Goal: Task Accomplishment & Management: Use online tool/utility

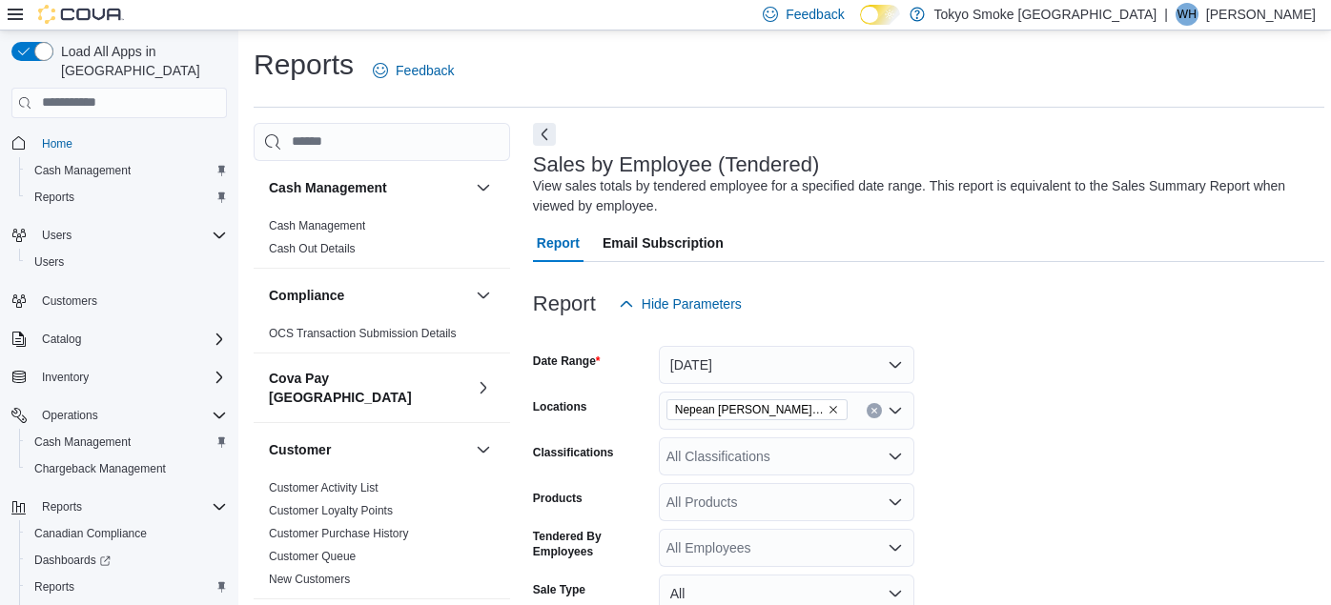
scroll to position [697, 0]
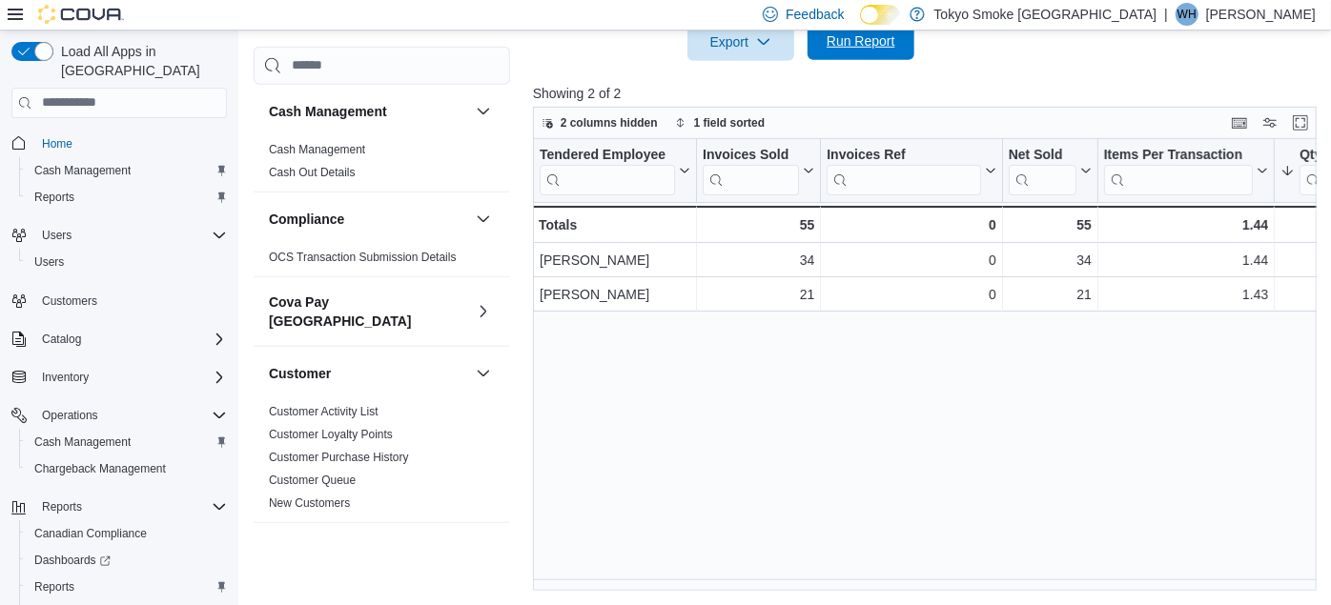
click at [860, 35] on span "Run Report" at bounding box center [861, 40] width 69 height 19
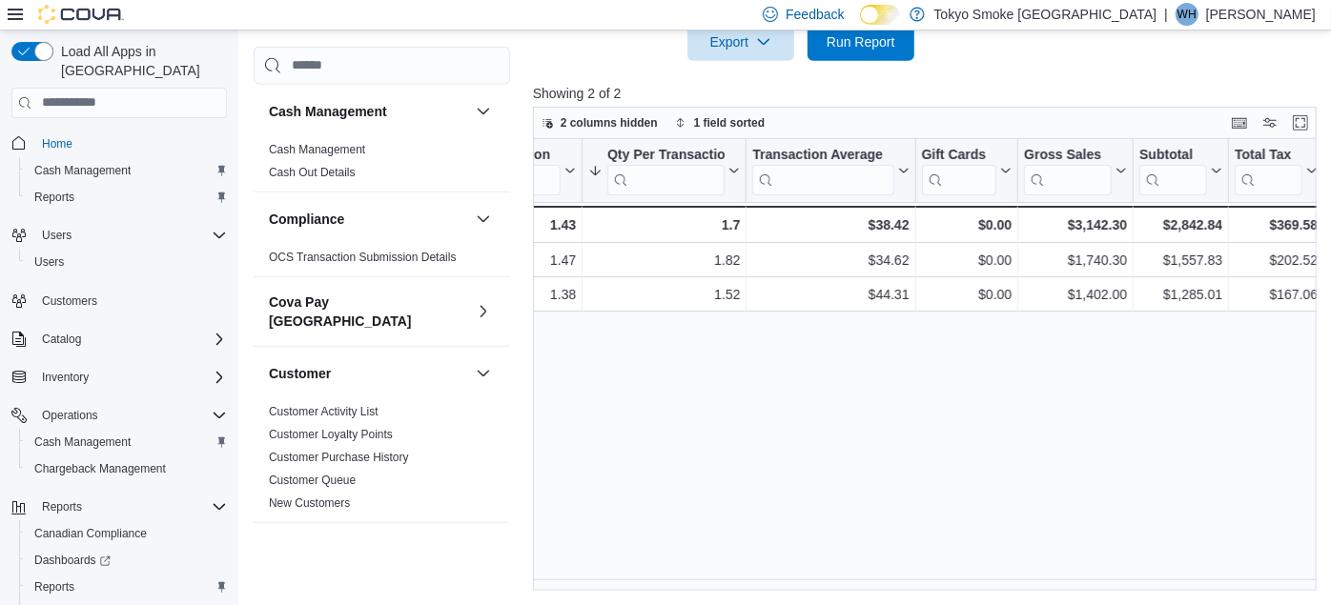
scroll to position [0, 0]
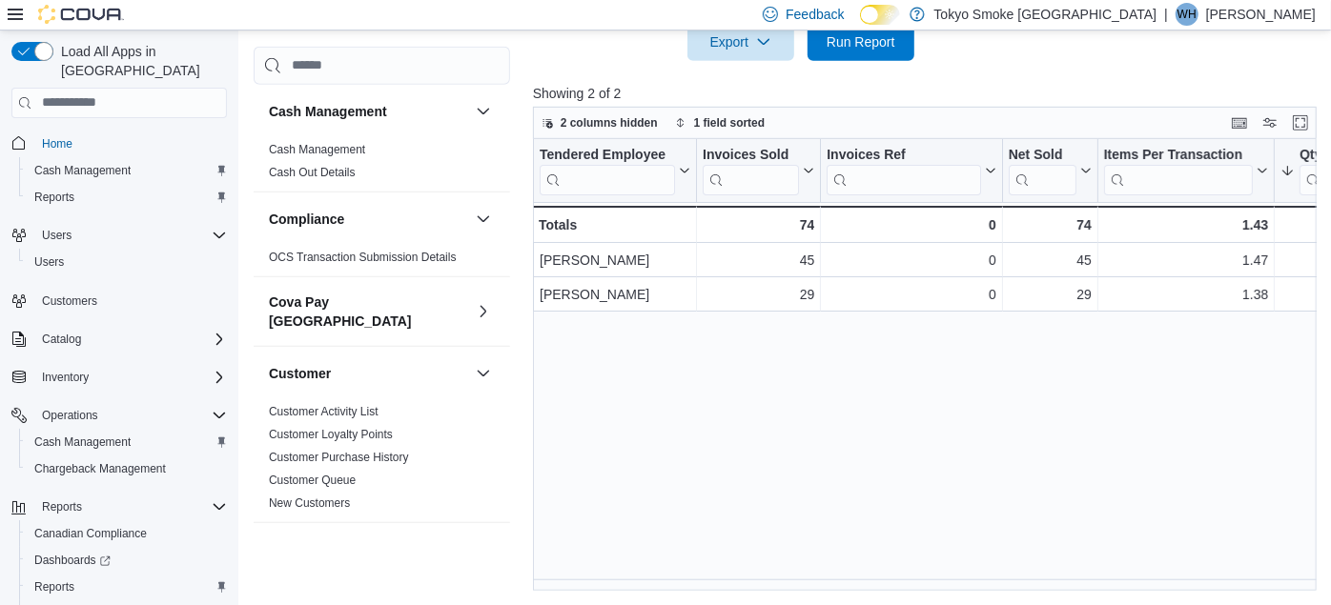
click at [636, 476] on div "Tendered Employee Click to view column header actions Invoices Sold Click to vi…" at bounding box center [928, 365] width 791 height 453
click at [890, 38] on span "Run Report" at bounding box center [861, 40] width 69 height 19
click at [860, 52] on span "Run Report" at bounding box center [861, 41] width 84 height 38
click at [866, 33] on span "Run Report" at bounding box center [861, 40] width 69 height 19
click at [624, 383] on div "Tendered Employee Click to view column header actions Invoices Sold Click to vi…" at bounding box center [928, 365] width 791 height 453
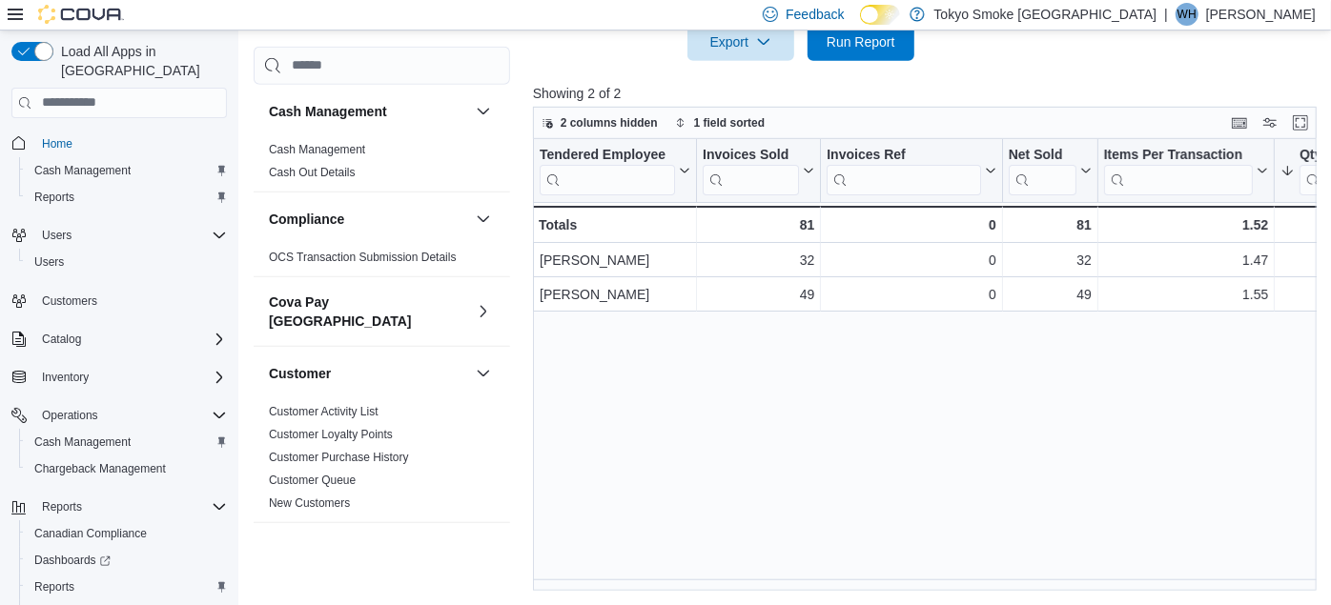
scroll to position [167, 0]
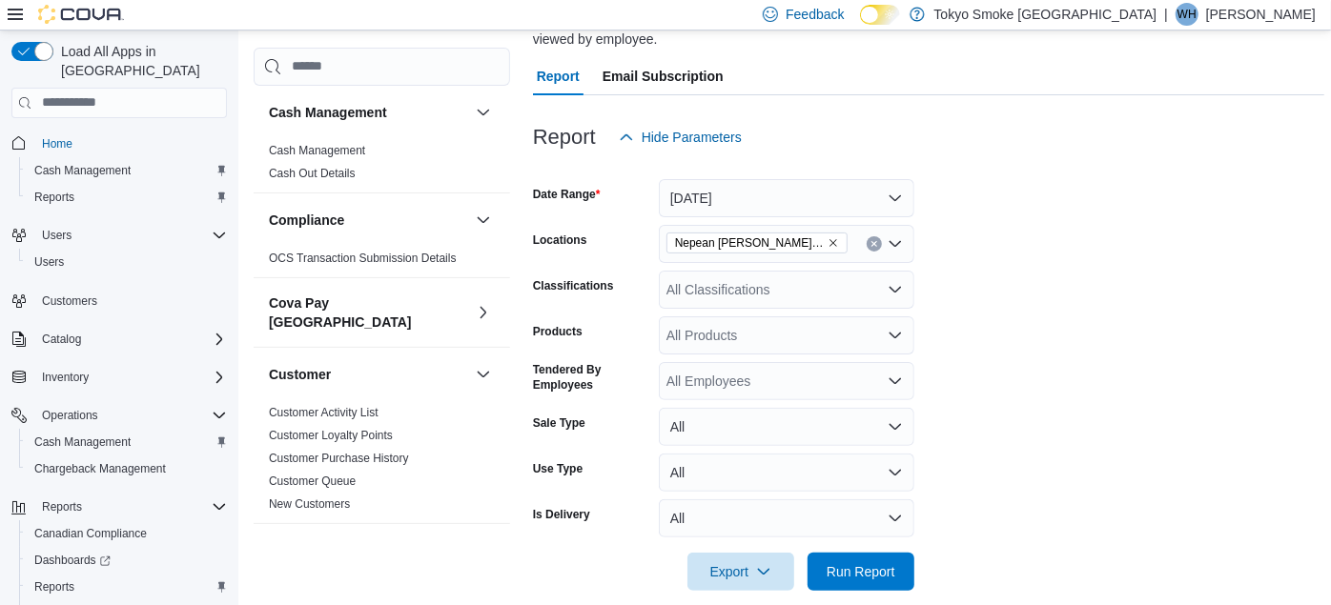
click at [490, 407] on div "Customer Activity List Customer Loyalty Points Customer Purchase History Custom…" at bounding box center [382, 462] width 256 height 122
click at [874, 580] on span "Run Report" at bounding box center [861, 571] width 84 height 38
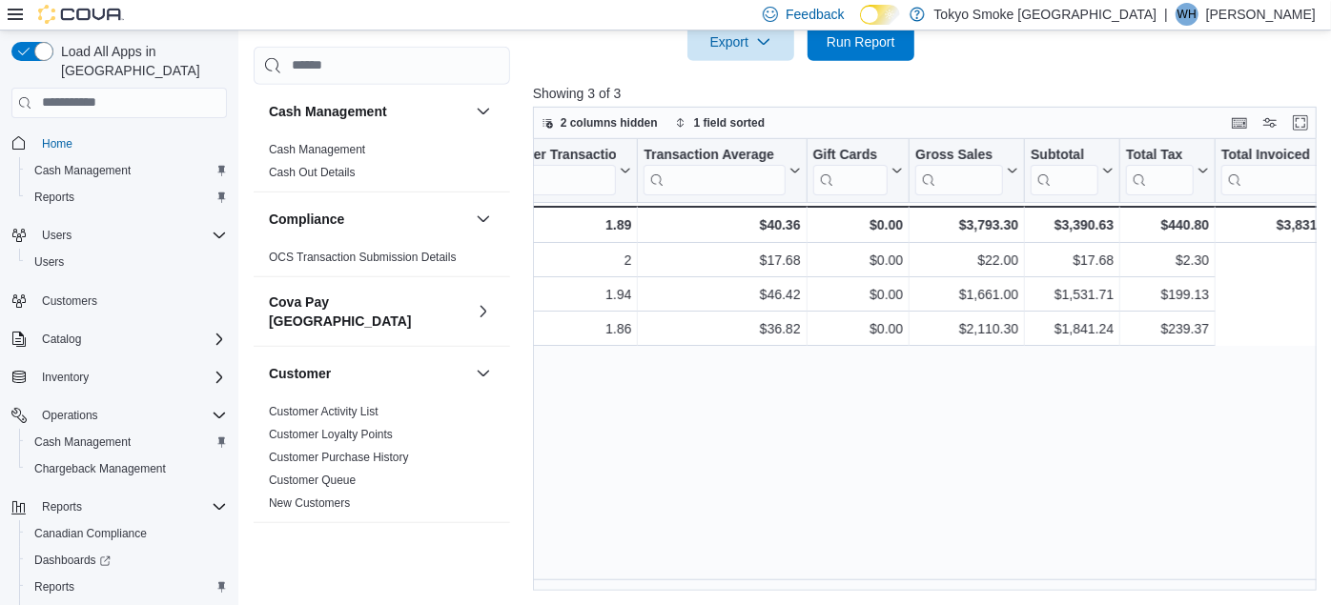
scroll to position [0, 0]
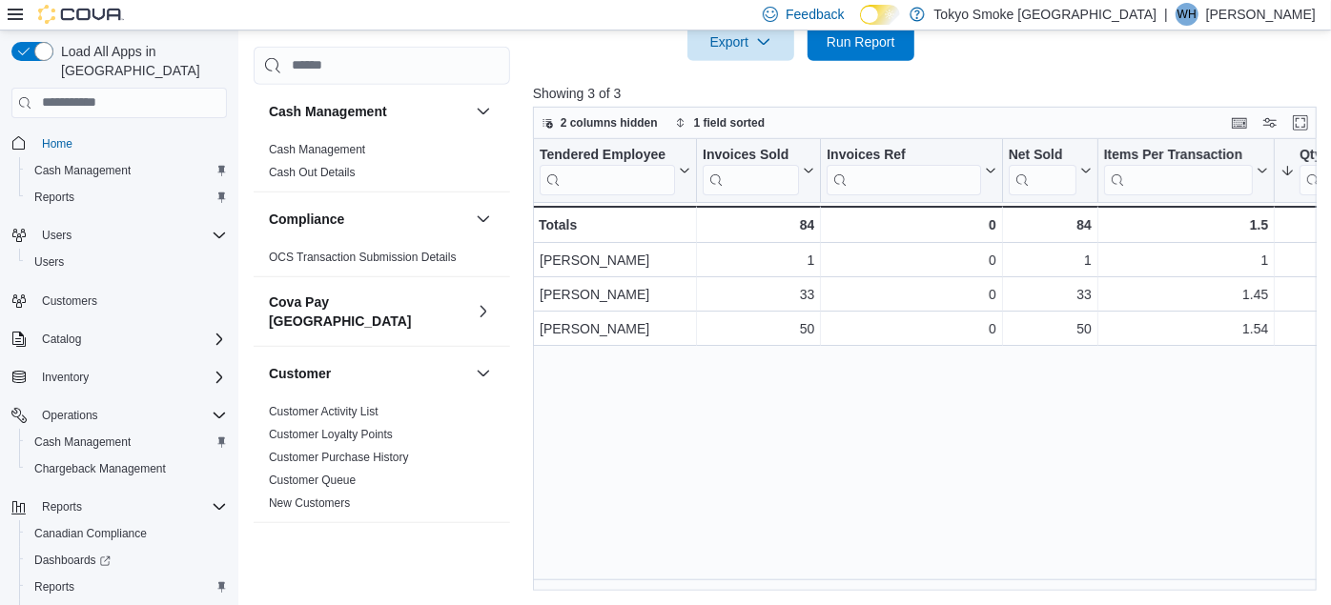
click at [863, 487] on div "Tendered Employee Click to view column header actions Invoices Sold Click to vi…" at bounding box center [928, 365] width 791 height 453
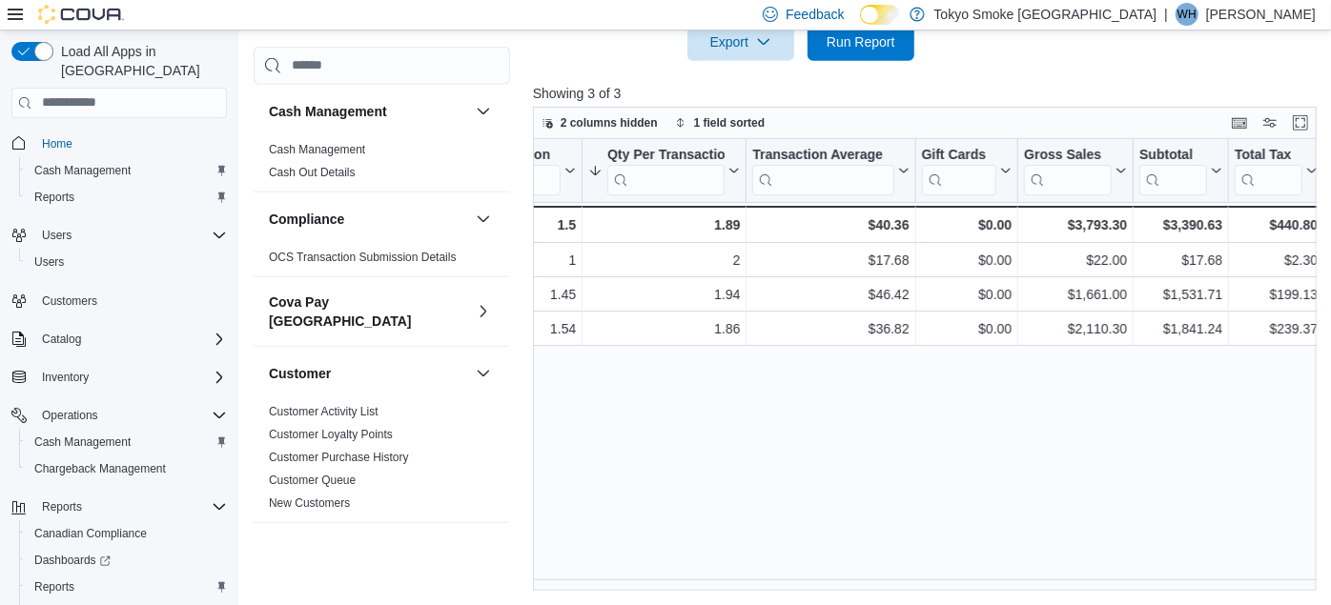
drag, startPoint x: 865, startPoint y: 582, endPoint x: 823, endPoint y: 569, distance: 44.0
click at [823, 569] on div "Tendered Employee Click to view column header actions Invoices Sold Click to vi…" at bounding box center [928, 365] width 791 height 453
click at [844, 36] on span "Run Report" at bounding box center [861, 40] width 69 height 19
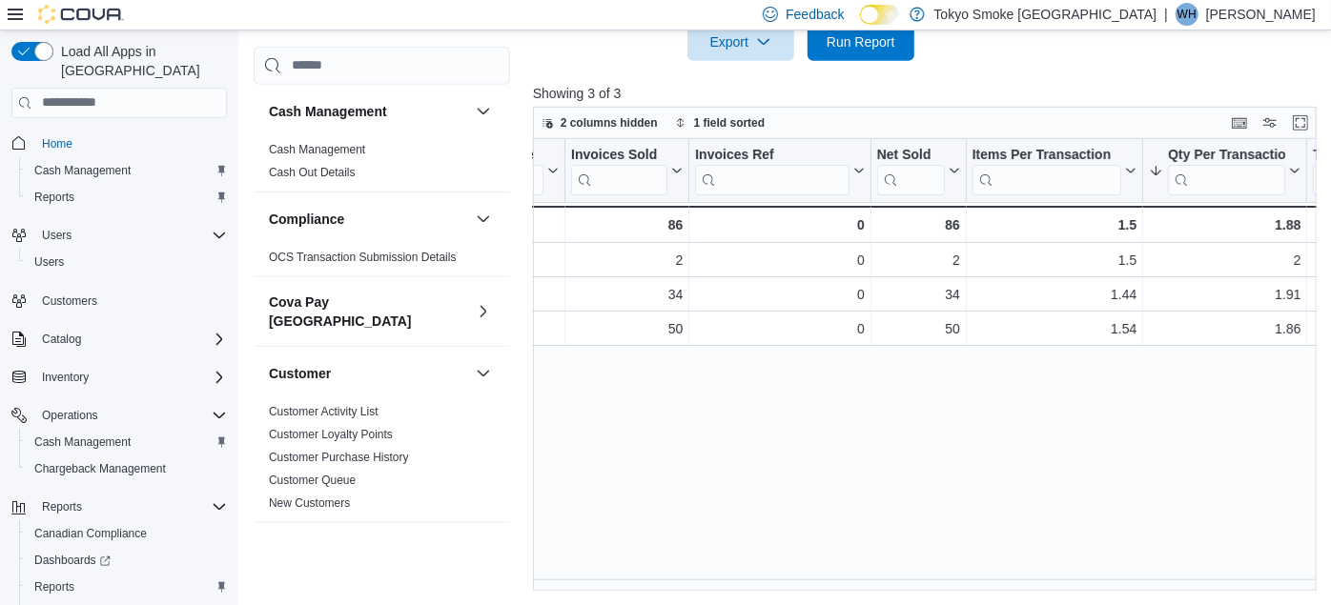
scroll to position [0, 0]
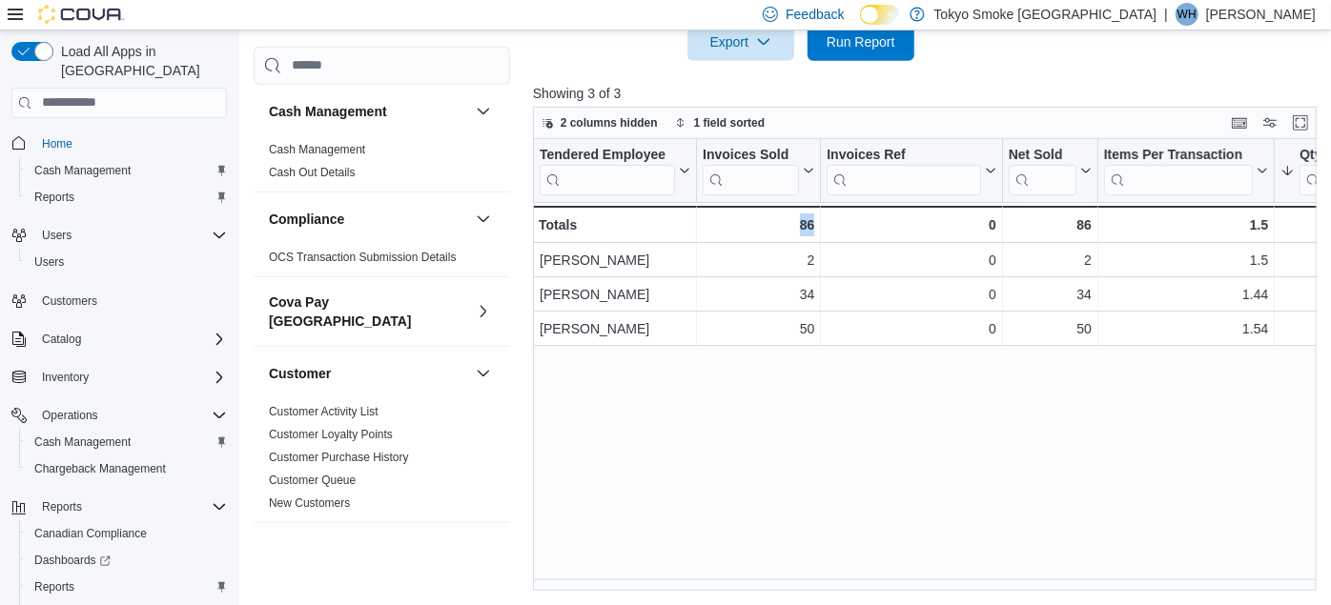
drag, startPoint x: 667, startPoint y: 599, endPoint x: 873, endPoint y: 595, distance: 206.0
click at [673, 500] on div "Tendered Employee Click to view column header actions Invoices Sold Click to vi…" at bounding box center [928, 365] width 791 height 453
